Goal: Task Accomplishment & Management: Manage account settings

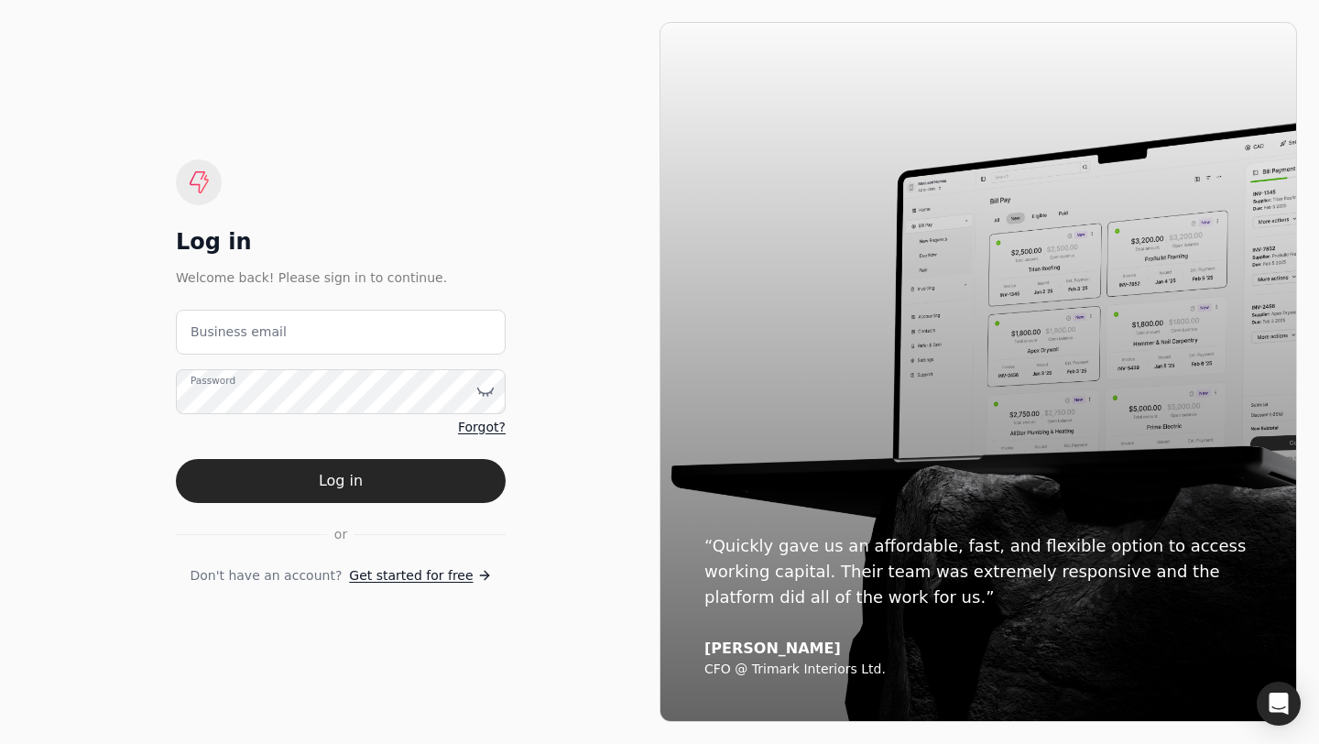
click at [227, 340] on label "Business email" at bounding box center [239, 332] width 96 height 19
click at [227, 340] on email "Business email" at bounding box center [341, 332] width 330 height 45
type email "accounting+qtusainc@helloquickly.com"
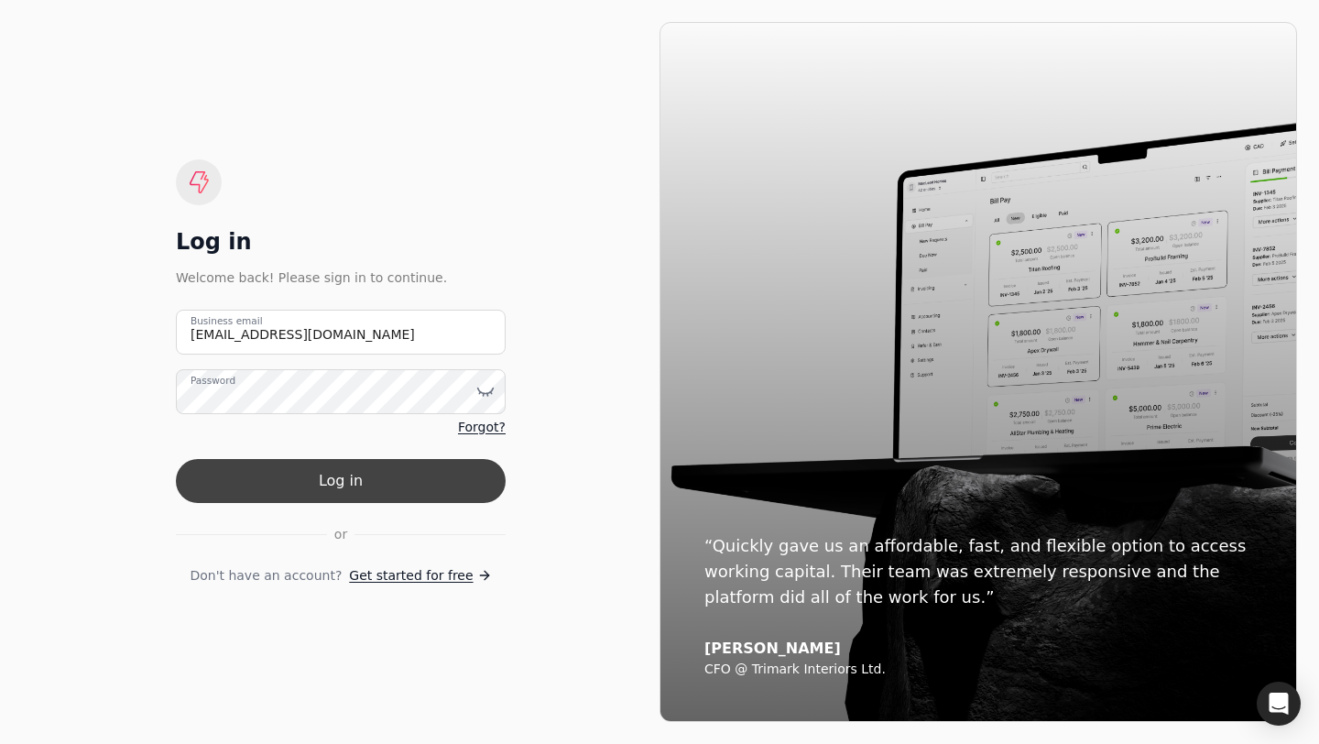
click at [310, 480] on button "Log in" at bounding box center [341, 481] width 330 height 44
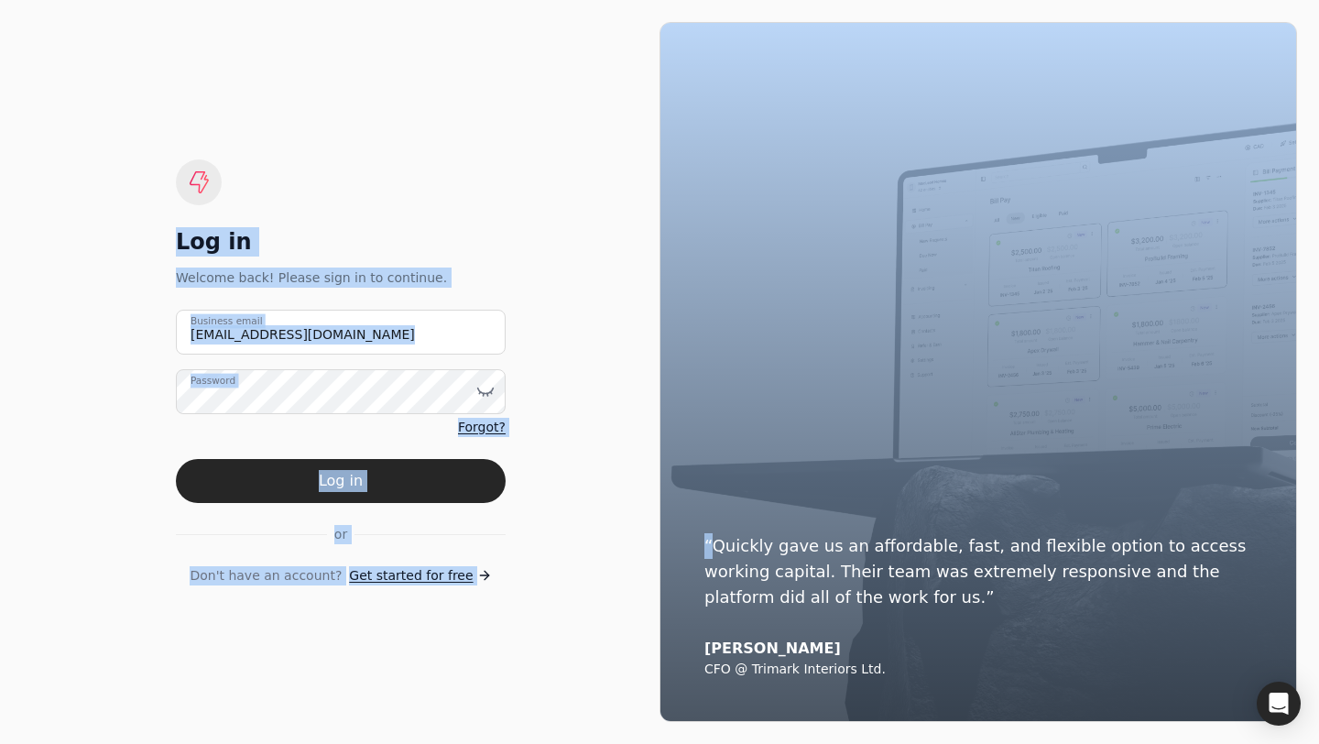
drag, startPoint x: 373, startPoint y: 166, endPoint x: 701, endPoint y: 555, distance: 509.1
click at [701, 555] on div "Log in Welcome back! Please sign in to continue. accounting+qtusainc@helloquick…" at bounding box center [659, 372] width 1319 height 744
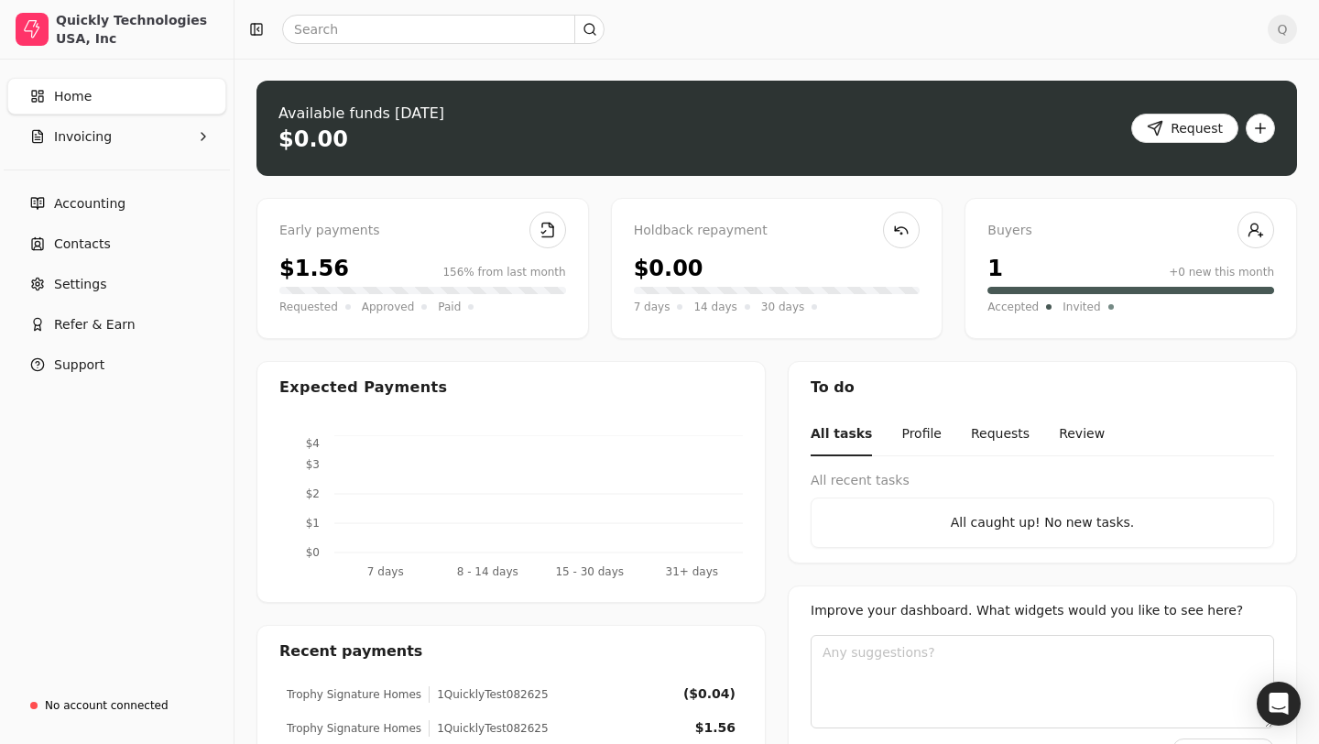
click at [766, 27] on div at bounding box center [748, 29] width 1012 height 29
click at [100, 137] on span "Invoicing" at bounding box center [83, 136] width 58 height 19
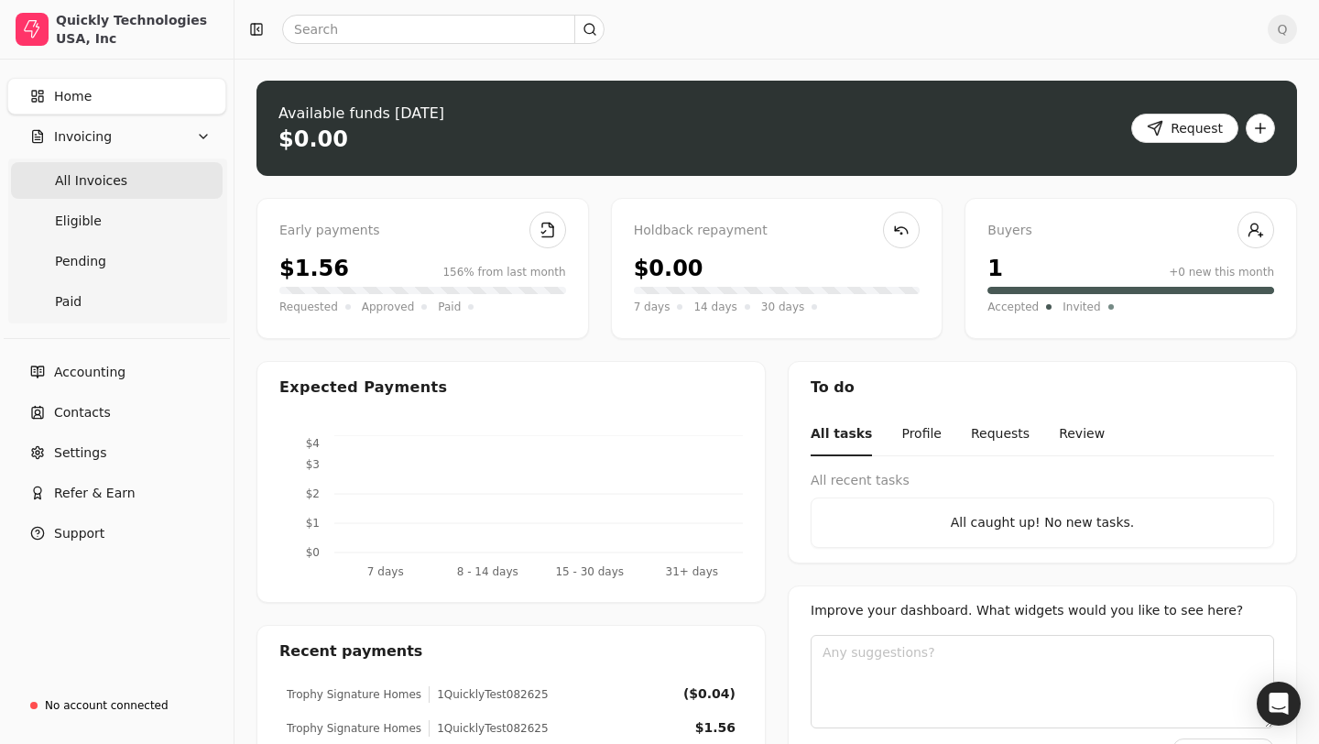
click at [91, 185] on span "All Invoices" at bounding box center [91, 180] width 72 height 19
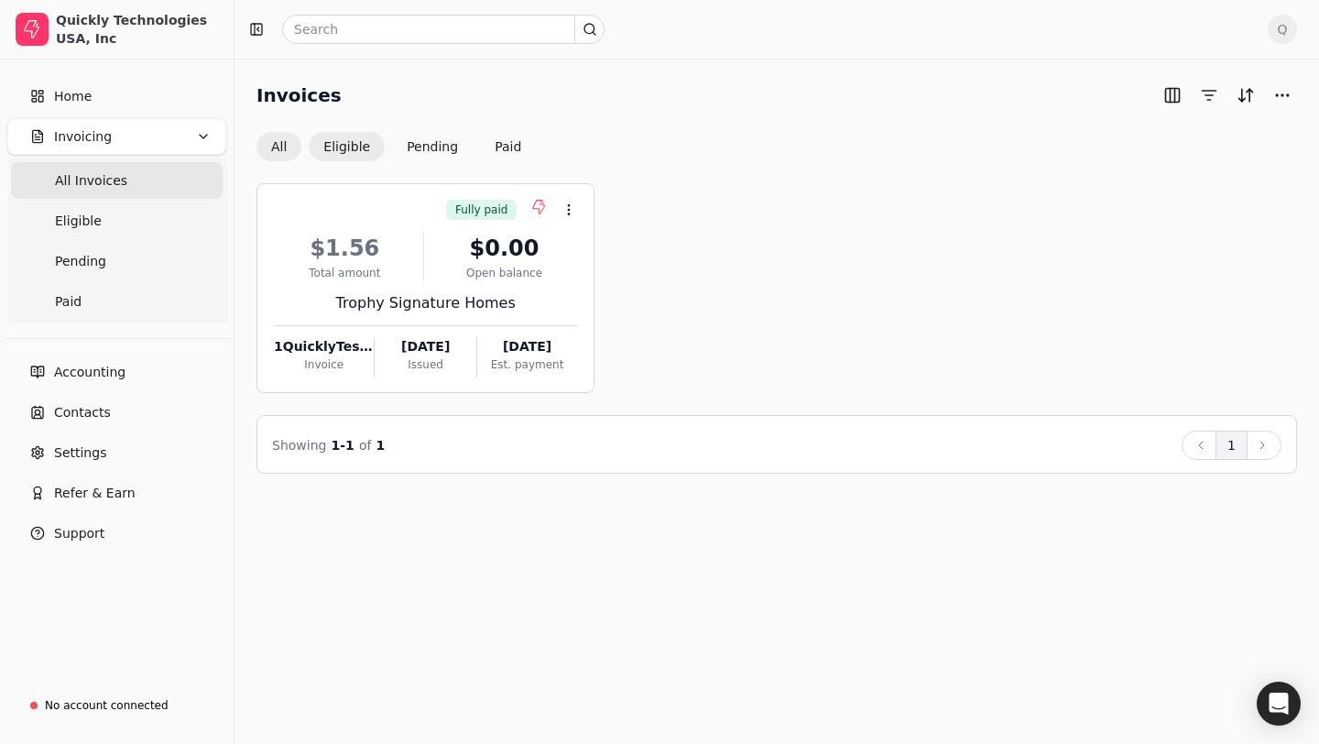
click at [334, 139] on button "Eligible" at bounding box center [347, 146] width 76 height 29
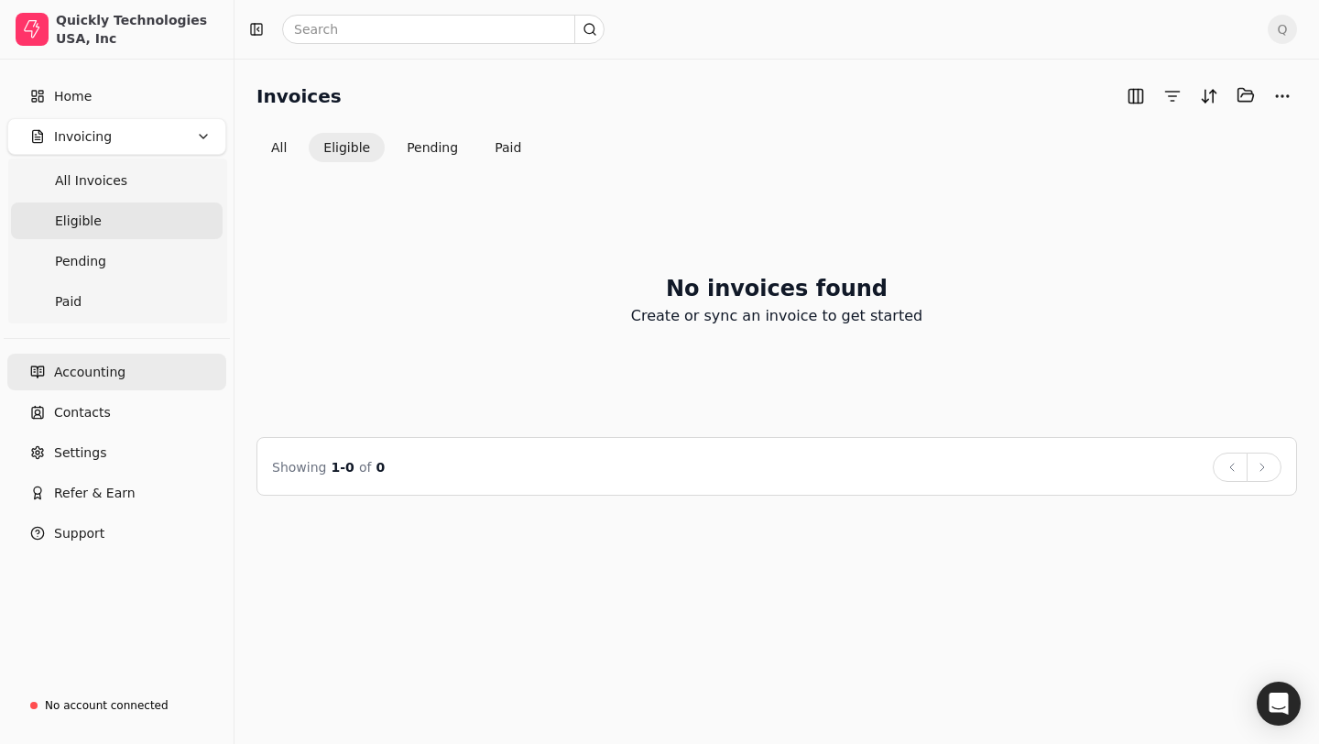
click at [77, 374] on span "Accounting" at bounding box center [89, 372] width 71 height 19
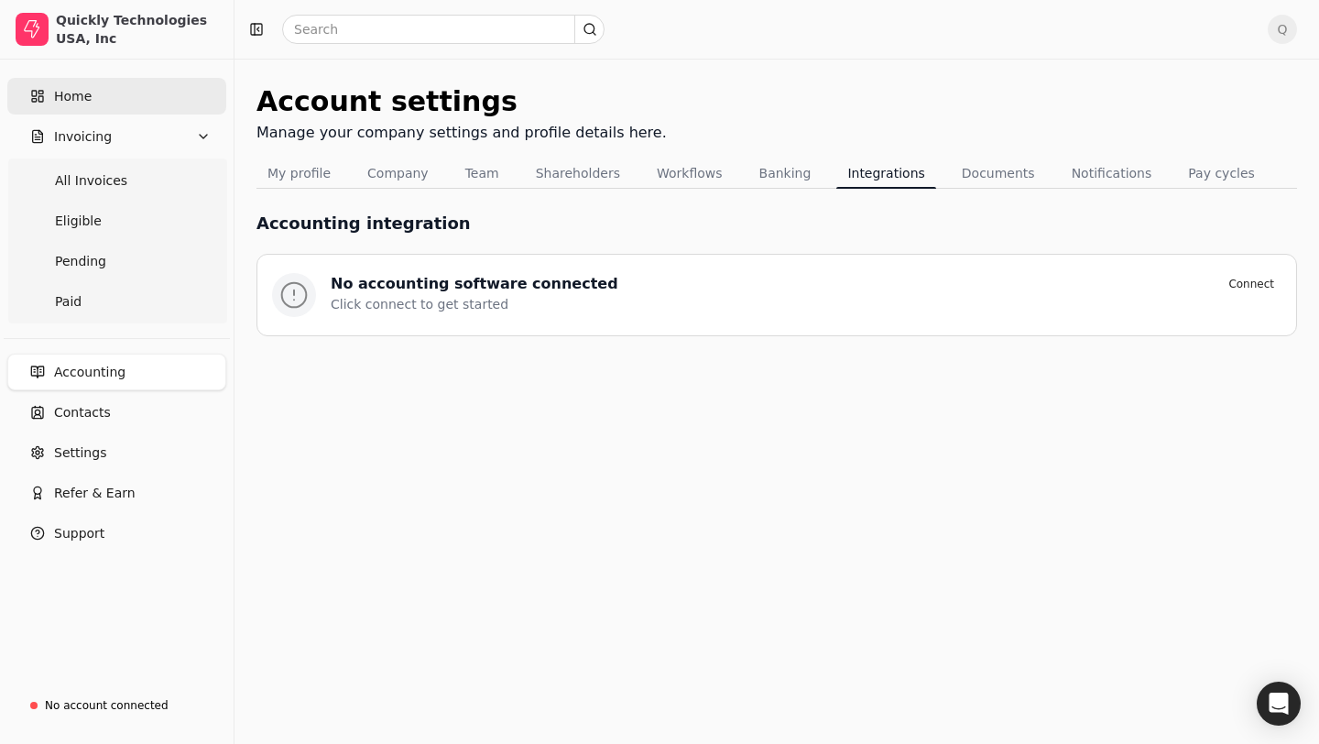
click at [104, 99] on link "Home" at bounding box center [116, 96] width 219 height 37
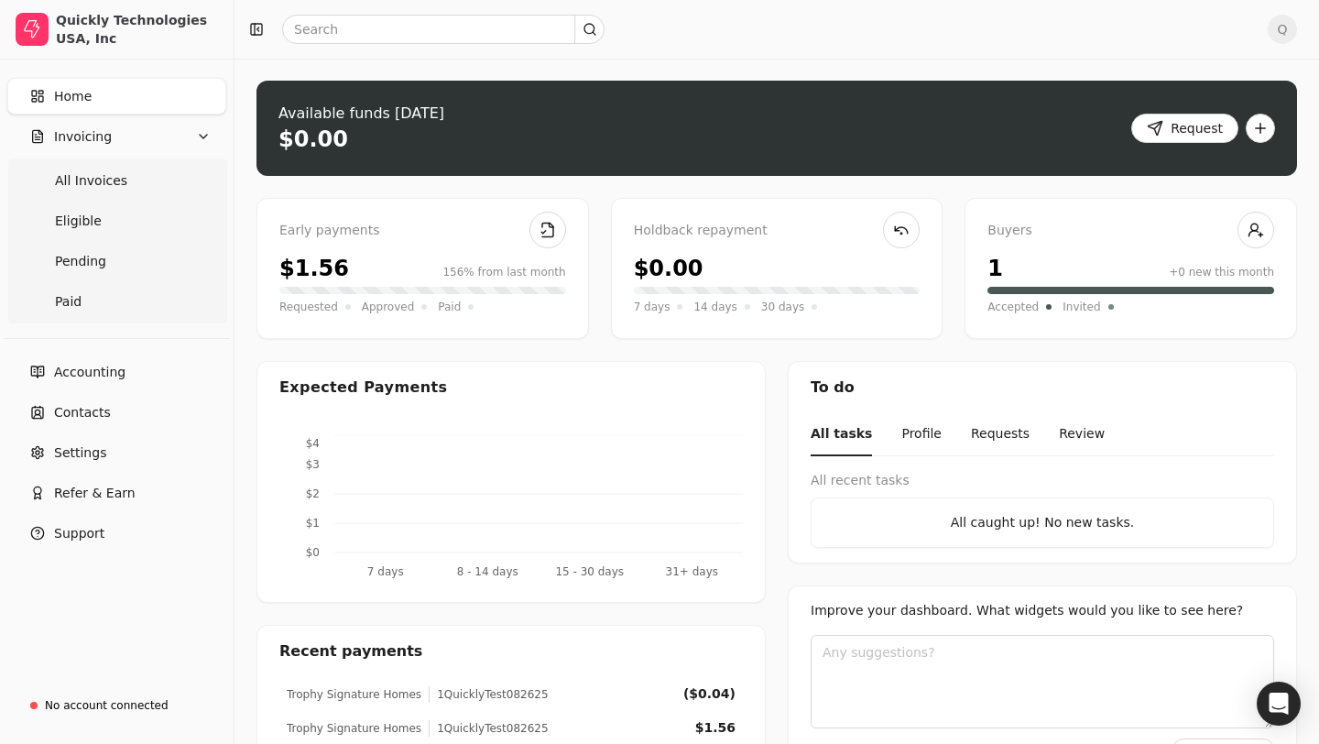
click at [1286, 26] on span "Q" at bounding box center [1282, 29] width 29 height 29
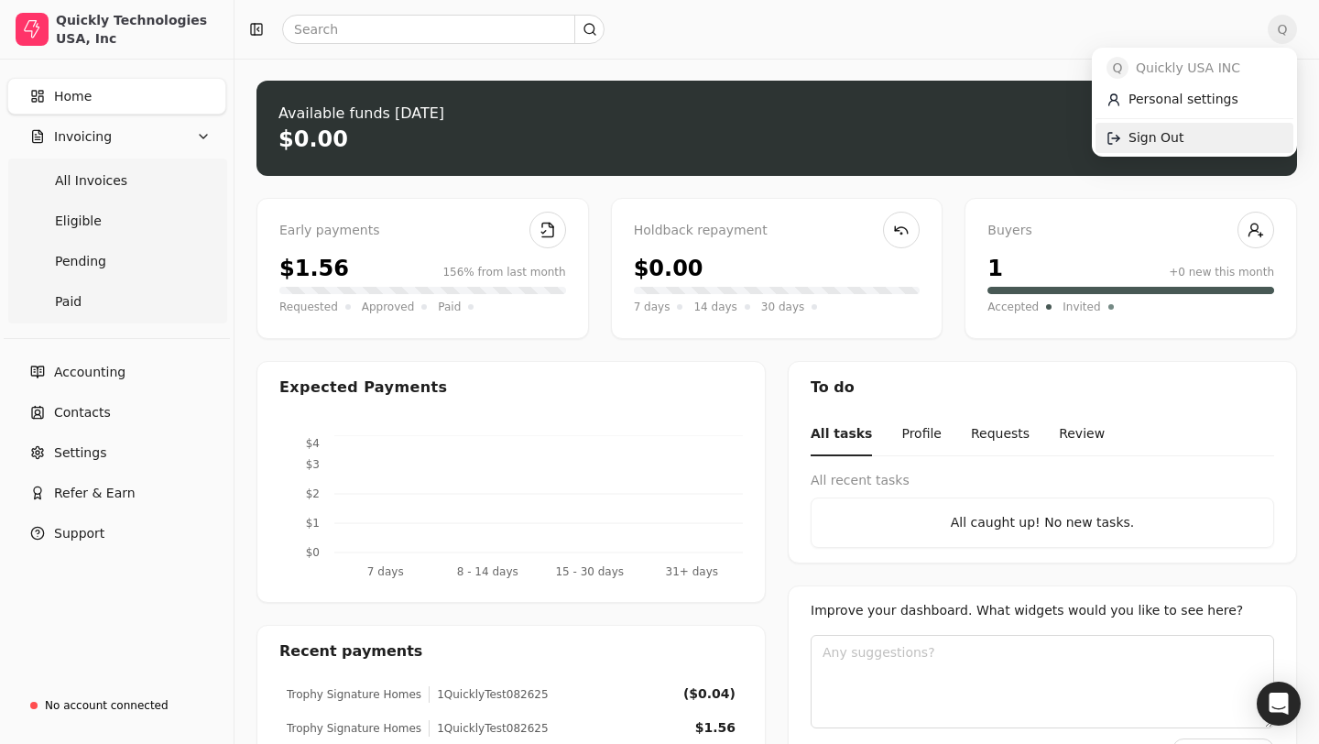
click at [1176, 140] on span "Sign Out" at bounding box center [1156, 137] width 55 height 19
